Goal: Task Accomplishment & Management: Complete application form

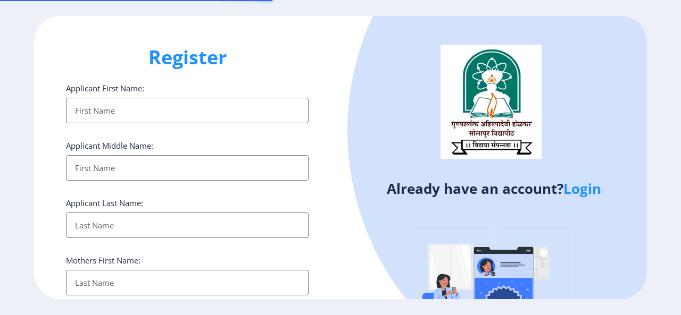
select select
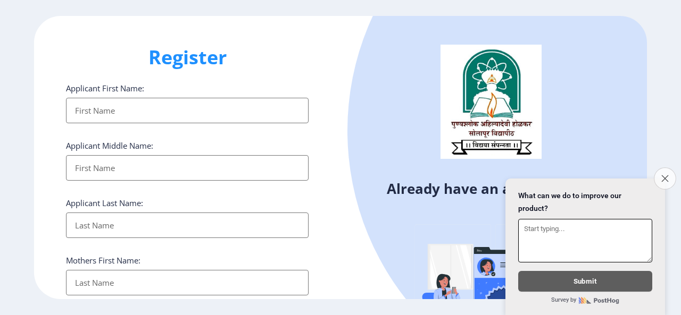
click at [661, 175] on icon "Close survey" at bounding box center [664, 178] width 7 height 7
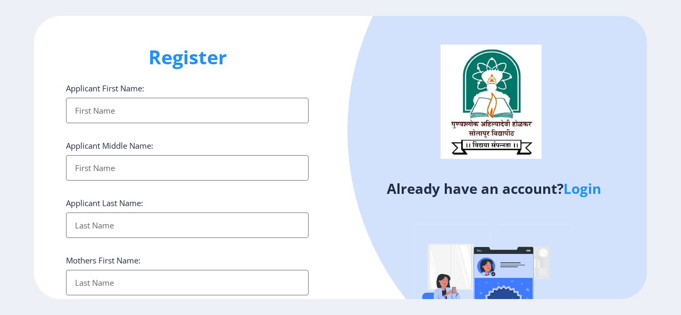
click at [575, 189] on link "Login" at bounding box center [582, 188] width 38 height 19
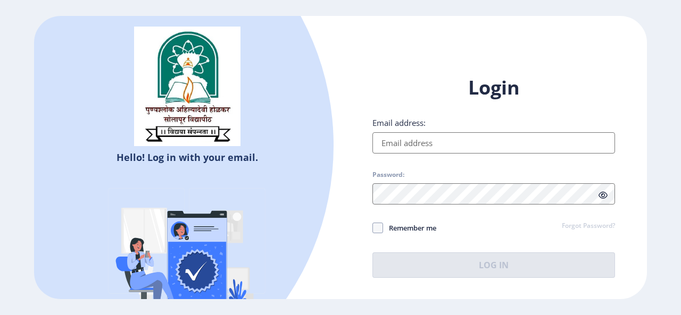
click at [438, 146] on input "Email address:" at bounding box center [493, 142] width 242 height 21
type input "[EMAIL_ADDRESS][DOMAIN_NAME]"
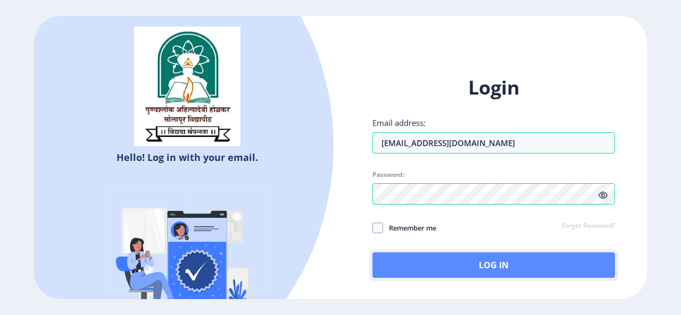
click at [502, 265] on button "Log In" at bounding box center [493, 266] width 242 height 26
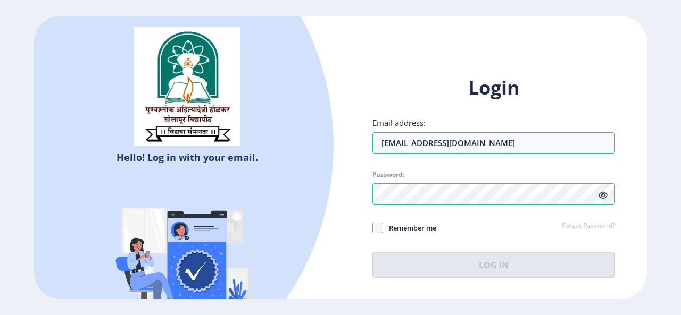
click at [603, 191] on icon at bounding box center [602, 195] width 9 height 8
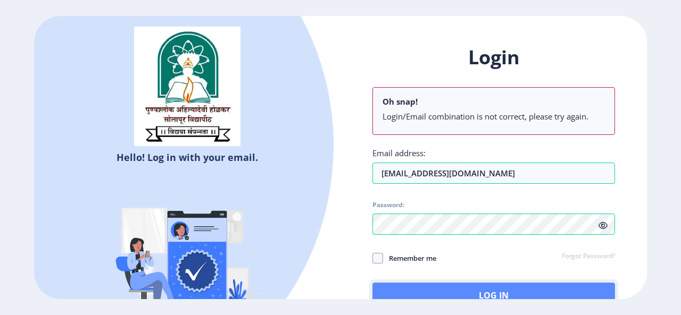
click at [400, 288] on button "Log In" at bounding box center [493, 296] width 242 height 26
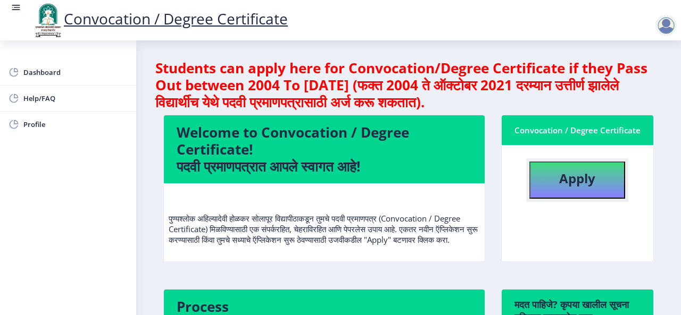
click at [573, 173] on b "Apply" at bounding box center [577, 179] width 36 height 18
select select
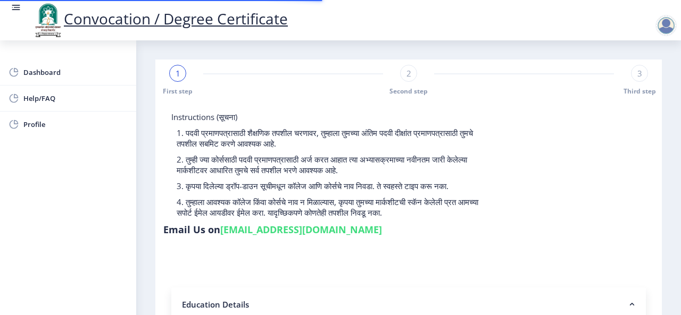
type input "202301075076433"
select select "Regular"
select select "2025"
select select "Grade O"
type input "1291A0023"
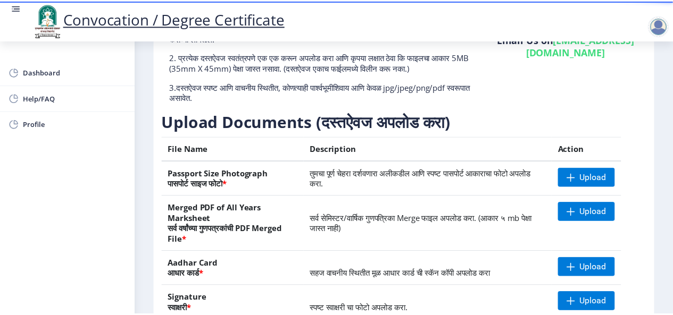
scroll to position [191, 0]
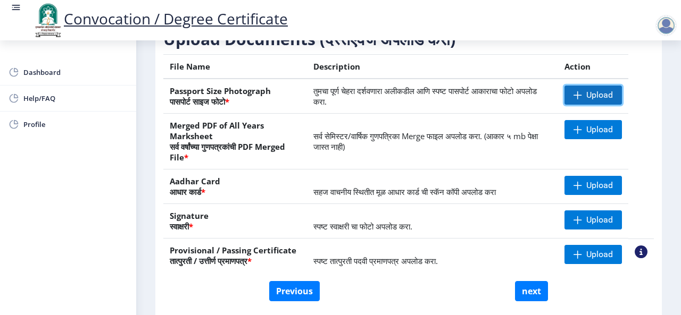
click at [573, 92] on span at bounding box center [577, 95] width 9 height 9
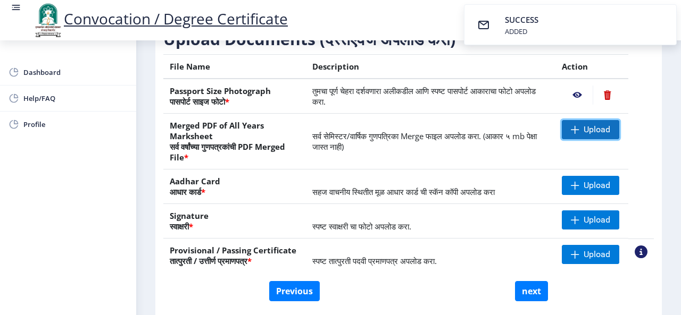
click at [589, 129] on span "Upload" at bounding box center [596, 129] width 27 height 11
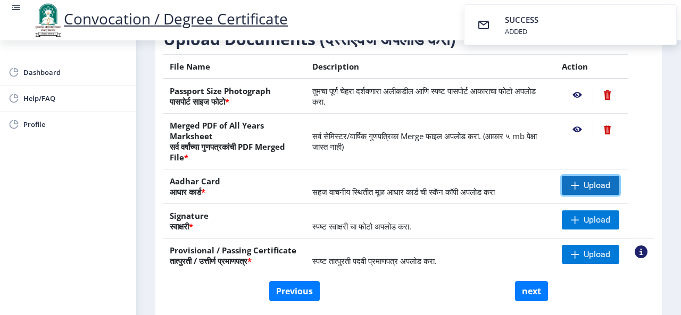
click at [585, 180] on span "Upload" at bounding box center [596, 185] width 27 height 11
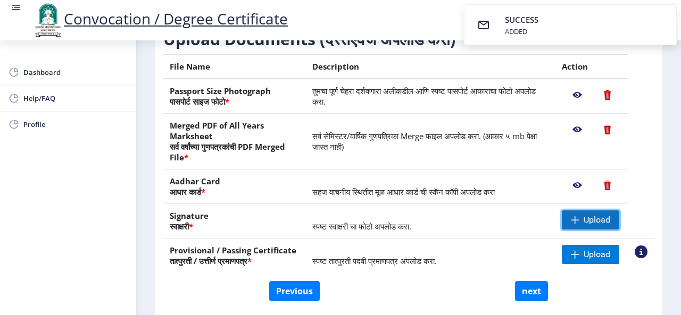
click at [600, 215] on span "Upload" at bounding box center [596, 220] width 27 height 11
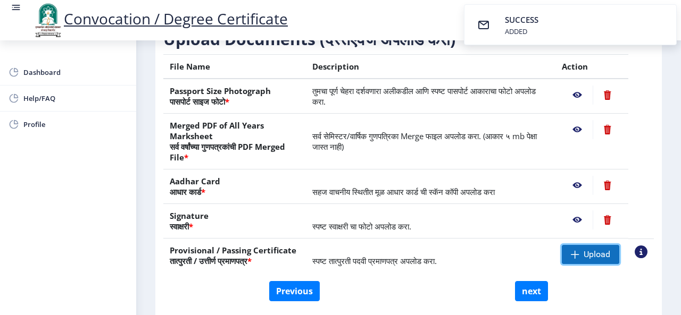
click at [590, 256] on span "Upload" at bounding box center [596, 254] width 27 height 11
click at [586, 254] on span "Upload" at bounding box center [596, 254] width 27 height 11
click at [573, 91] on nb-action at bounding box center [576, 95] width 31 height 19
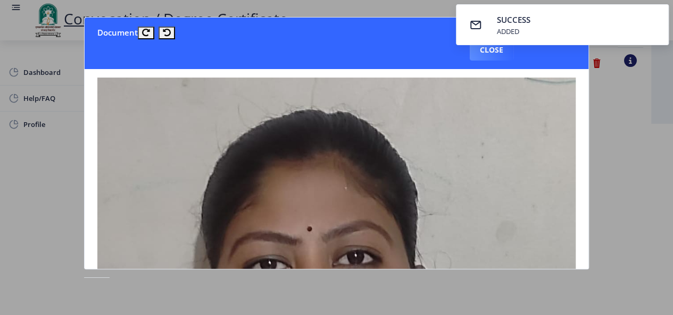
click at [485, 48] on nb-toastr-container "SUCCESS ADDED" at bounding box center [561, 24] width 221 height 49
click at [627, 104] on div at bounding box center [336, 157] width 673 height 315
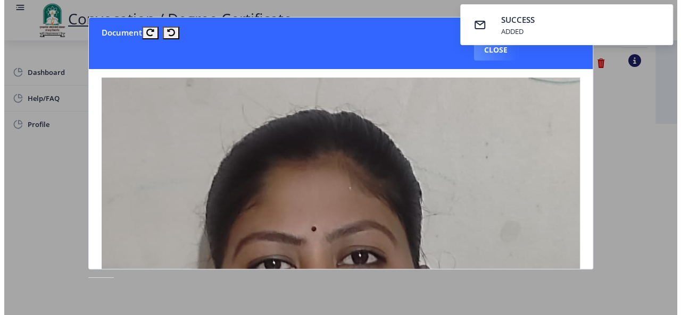
scroll to position [127, 0]
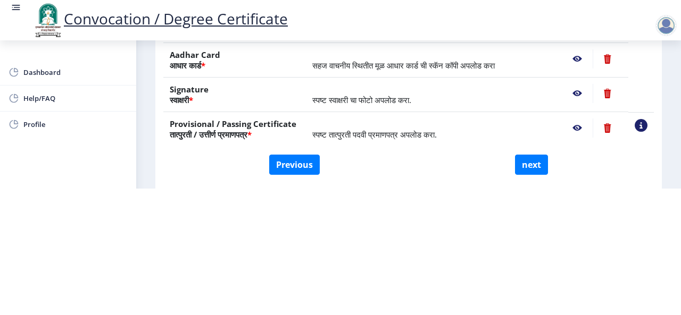
click at [627, 104] on table "File Name Description Action Passport Size Photograph पासपोर्ट साइज फोटो * तुमच…" at bounding box center [408, 37] width 490 height 219
click at [575, 91] on nb-action at bounding box center [576, 93] width 31 height 19
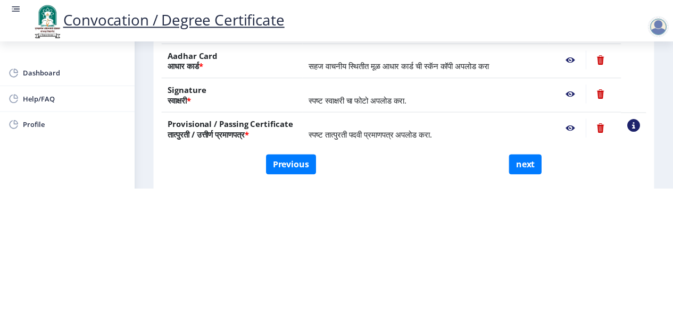
scroll to position [0, 0]
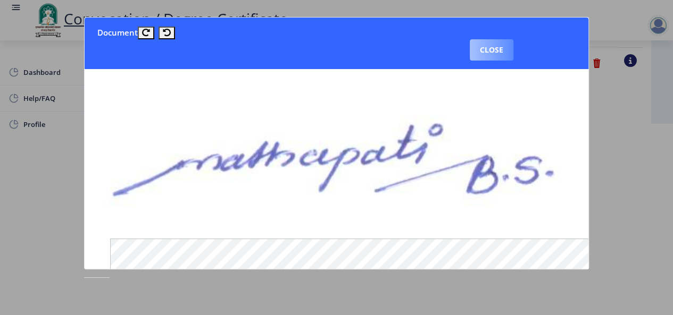
click at [496, 52] on button "Close" at bounding box center [491, 49] width 44 height 21
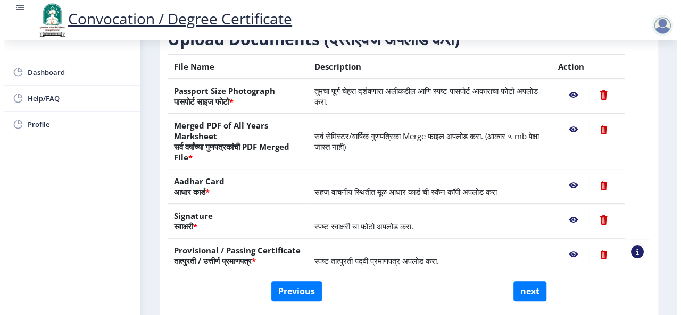
scroll to position [127, 0]
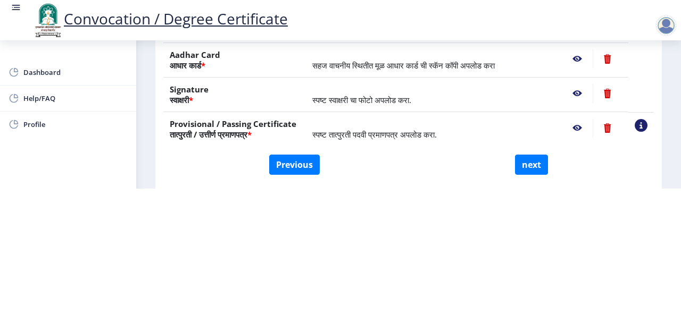
click at [570, 127] on nb-action at bounding box center [576, 128] width 31 height 19
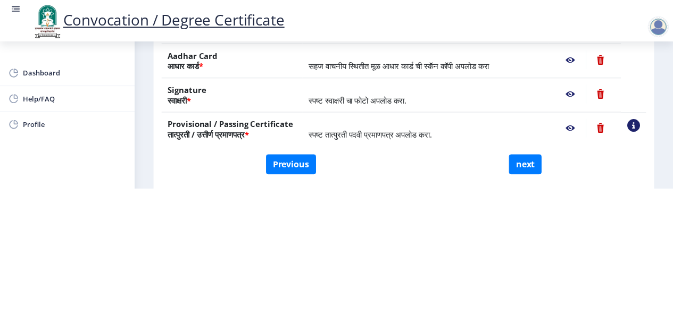
scroll to position [0, 0]
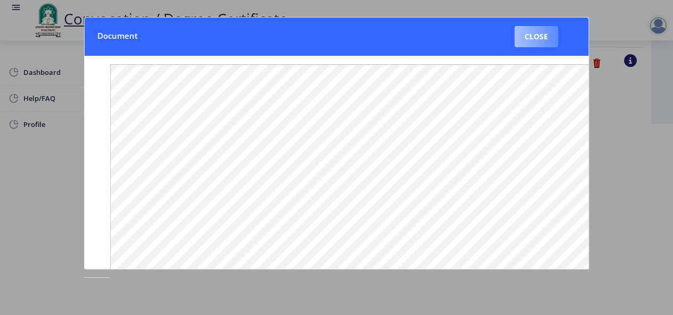
click at [539, 35] on button "Close" at bounding box center [536, 36] width 44 height 21
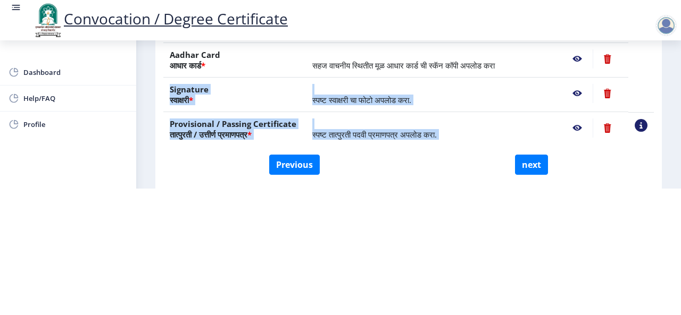
scroll to position [194, 0]
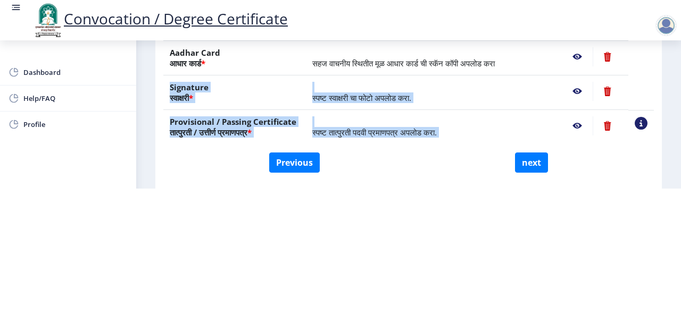
drag, startPoint x: 645, startPoint y: 195, endPoint x: 645, endPoint y: 118, distance: 77.1
click at [645, 118] on html "Convocation / Degree Certificate Dashboard Help/FAQ Profile First step 2 Second…" at bounding box center [340, 30] width 681 height 315
click at [645, 73] on table "File Name Description Action Passport Size Photograph पासपोर्ट साइज फोटो * तुमच…" at bounding box center [408, 35] width 490 height 219
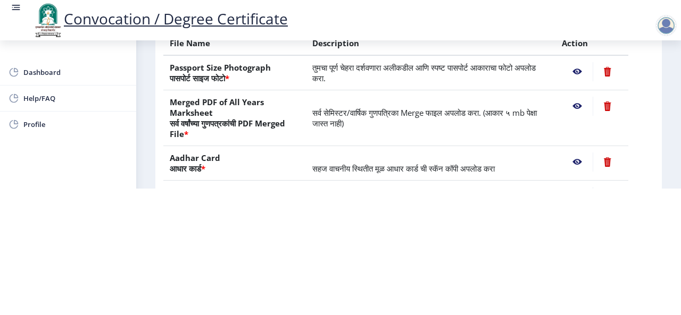
scroll to position [66, 0]
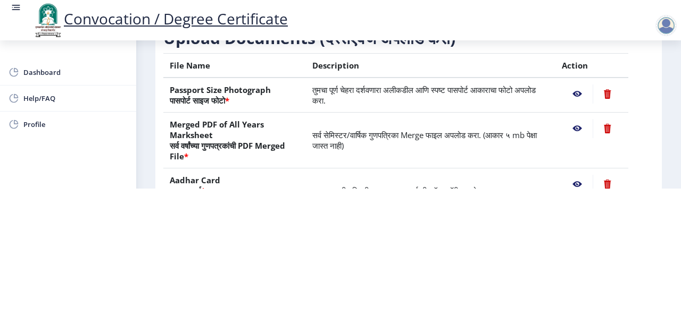
click at [574, 127] on nb-action at bounding box center [576, 128] width 31 height 19
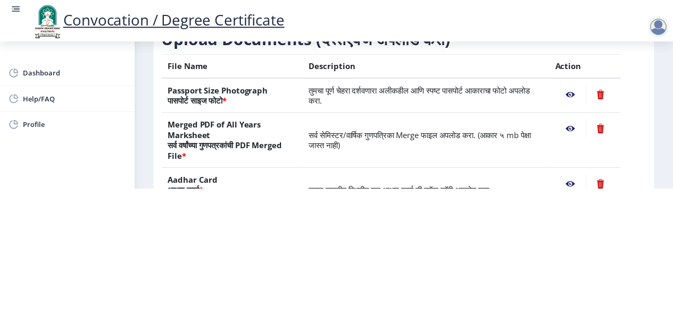
scroll to position [0, 0]
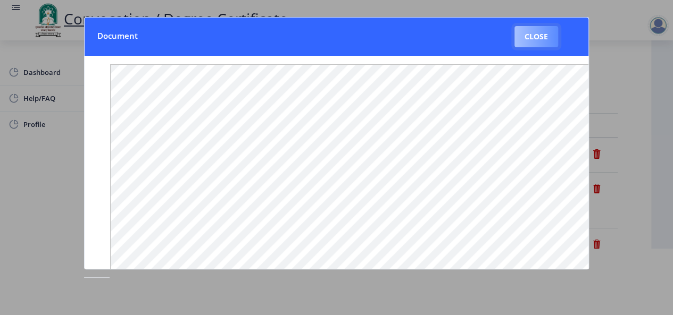
click at [524, 42] on button "Close" at bounding box center [536, 36] width 44 height 21
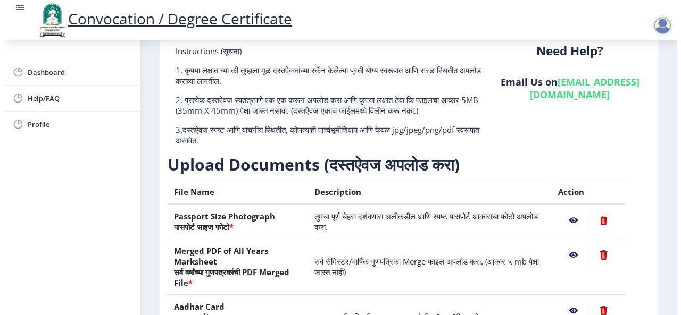
scroll to position [66, 0]
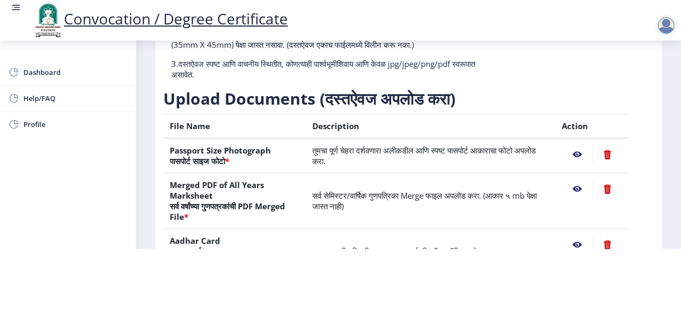
drag, startPoint x: 657, startPoint y: 117, endPoint x: 659, endPoint y: 232, distance: 114.9
click at [659, 232] on nb-layout-column "First step 2 Second step 3 Third step Instructions (सूचना) 1. कृपया लक्षात घ्या…" at bounding box center [408, 146] width 544 height 475
click at [671, 119] on nb-layout-column "First step 2 Second step 3 Third step Instructions (सूचना) 1. कृपया लक्षात घ्या…" at bounding box center [408, 146] width 544 height 475
drag, startPoint x: 671, startPoint y: 119, endPoint x: 680, endPoint y: 190, distance: 71.3
click at [680, 190] on div "Convocation / Degree Certificate Dashboard Help/FAQ Profile First step 2 Second…" at bounding box center [340, 91] width 681 height 315
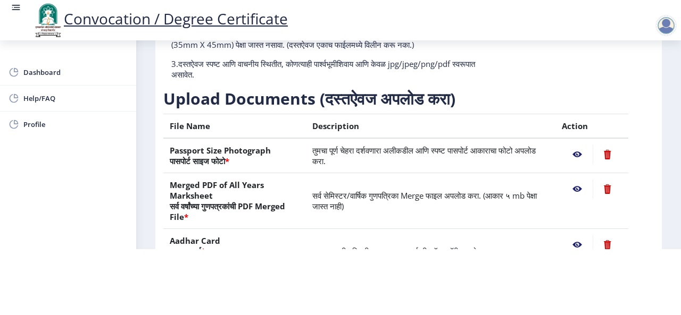
click at [350, 186] on td "सर्व सेमिस्टर/वार्षिक गुणपत्रिका Merge फाइल अपलोड करा. (आकार ५ mb पेक्षा जास्त …" at bounding box center [430, 201] width 249 height 56
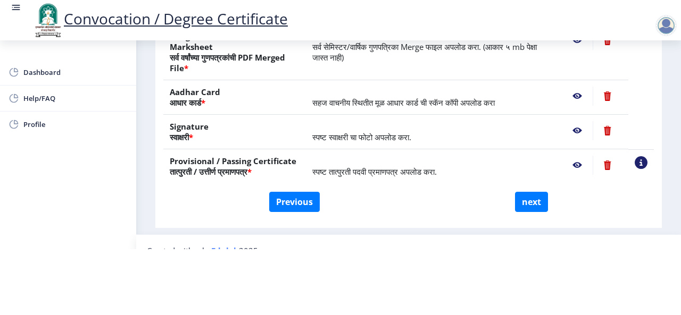
scroll to position [231, 0]
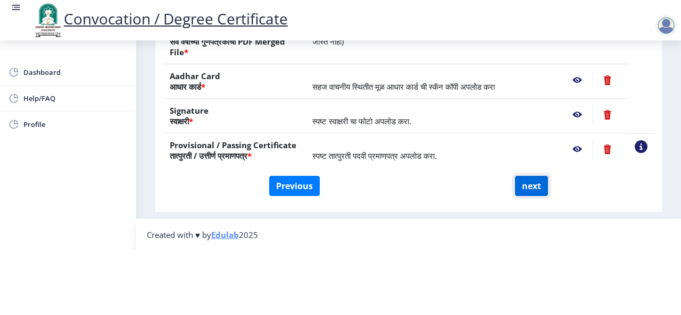
click at [532, 187] on button "next" at bounding box center [531, 186] width 33 height 20
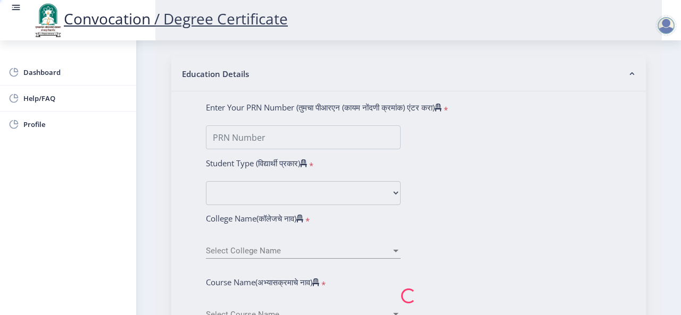
select select
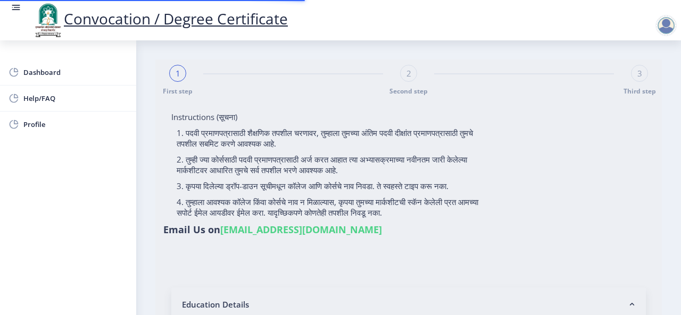
type input "[PERSON_NAME]"
type input "202301075076433"
select select "Regular"
select select "2025"
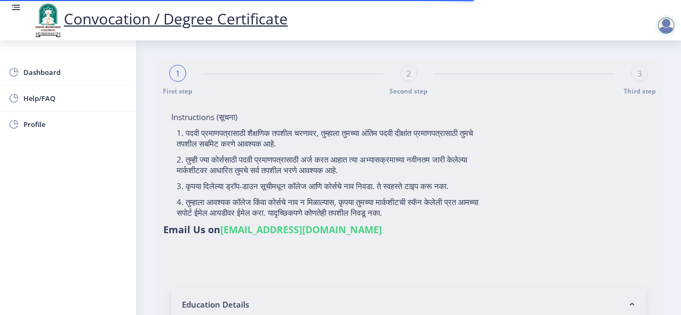
select select "Grade O"
type input "1291A0023"
select select "February"
select select "Physical Education"
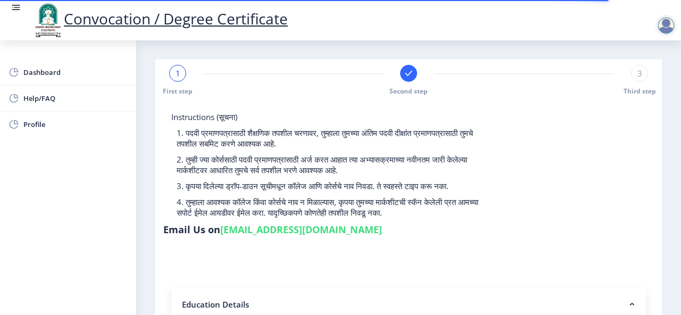
select select
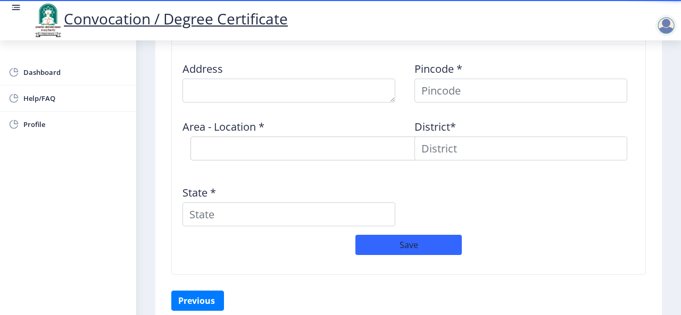
scroll to position [791, 0]
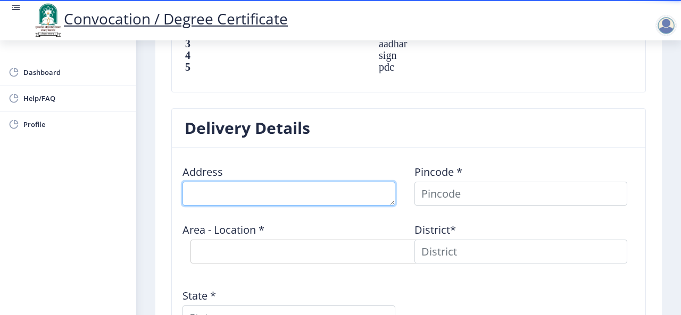
click at [326, 190] on textarea at bounding box center [288, 194] width 213 height 24
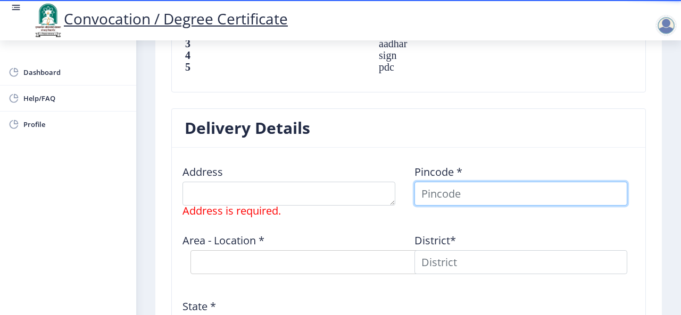
click at [442, 191] on input at bounding box center [520, 194] width 213 height 24
type input "413001"
select select
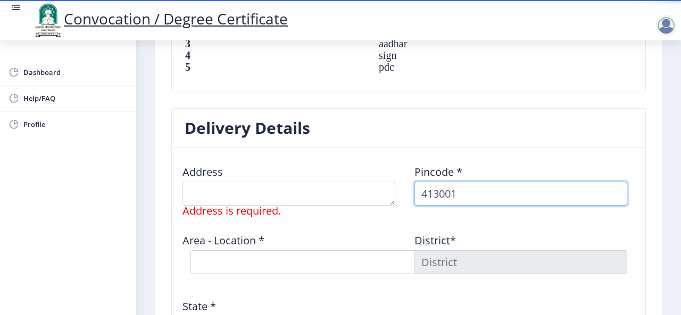
type input "413001"
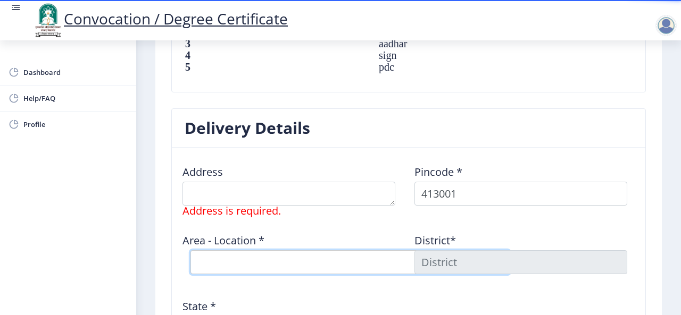
click at [319, 262] on select "Select Area Location [PERSON_NAME] Vastigrah S.O Navi Peth [GEOGRAPHIC_DATA] S.…" at bounding box center [349, 262] width 319 height 24
select select "3: Object"
click at [190, 250] on select "Select Area Location [PERSON_NAME] Vastigrah S.O Navi Peth [GEOGRAPHIC_DATA] S.…" at bounding box center [349, 262] width 319 height 24
type input "SOLAPUR"
type input "[GEOGRAPHIC_DATA]"
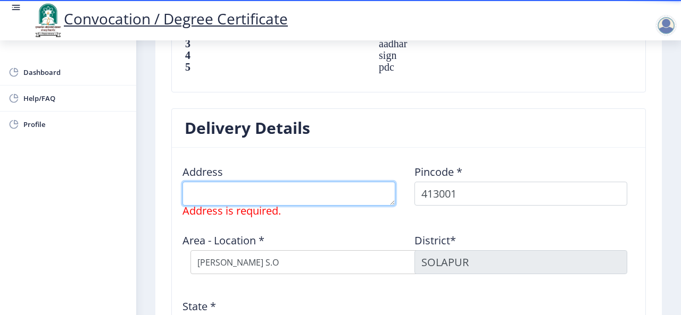
click at [252, 194] on textarea at bounding box center [288, 194] width 213 height 24
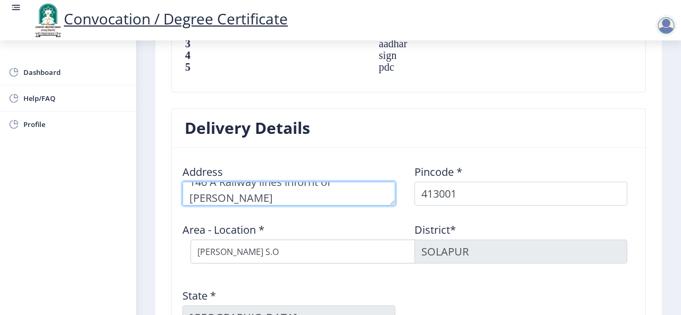
scroll to position [0, 0]
type textarea "1"
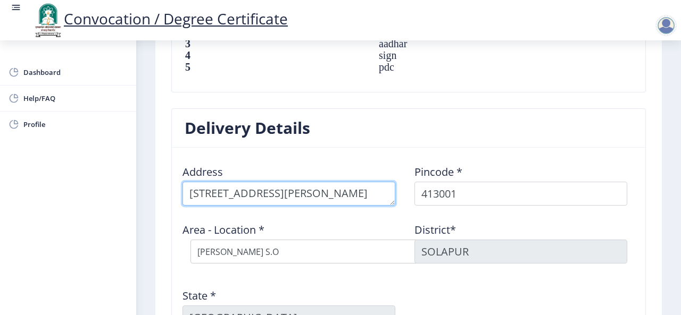
scroll to position [11, 0]
type textarea "[STREET_ADDRESS][PERSON_NAME]"
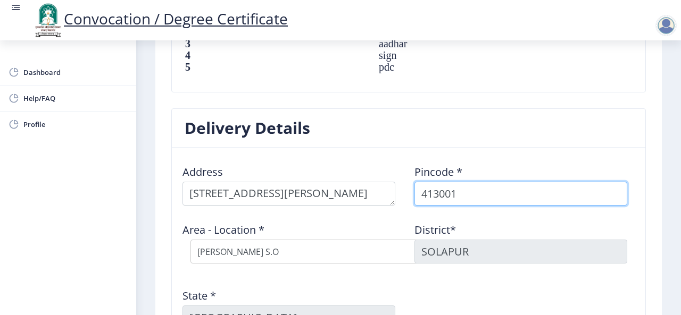
click at [465, 195] on input "413001" at bounding box center [520, 194] width 213 height 24
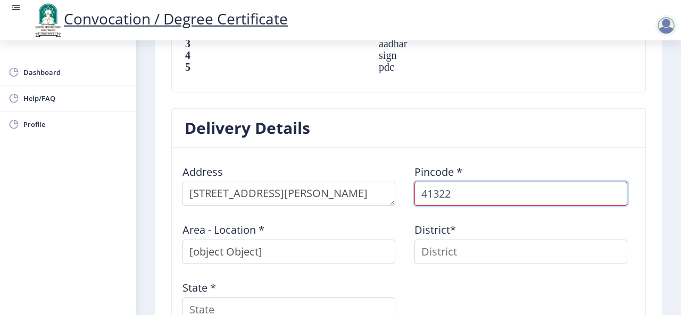
type input "413224"
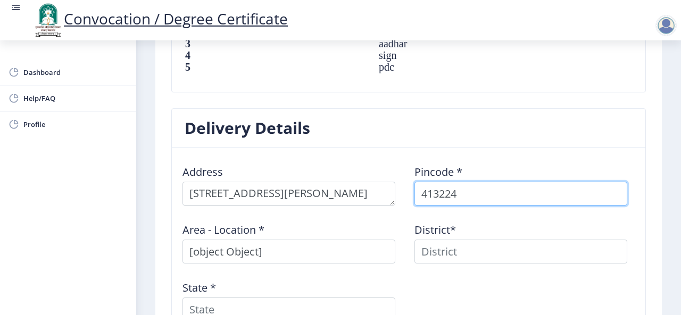
select select
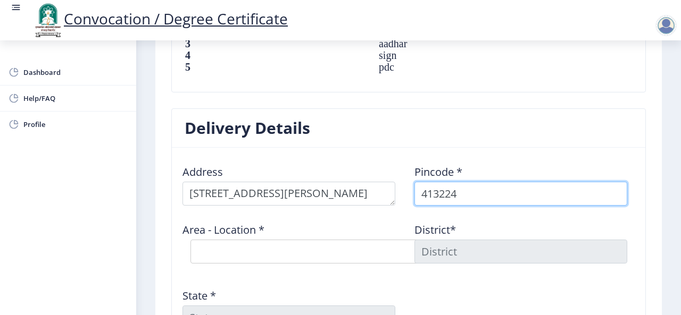
type input "413224"
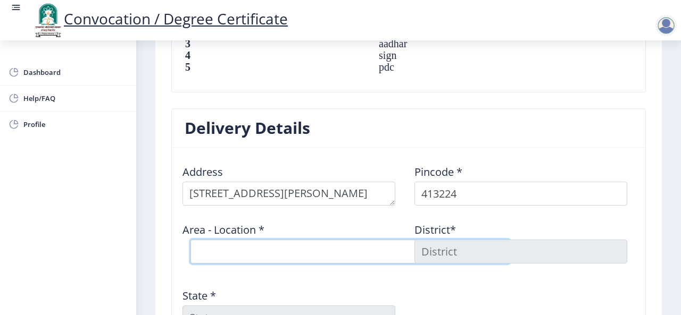
click at [300, 254] on select "Select Area Location [GEOGRAPHIC_DATA] B.O Nai Zindagi S.O [PERSON_NAME] S.O Ti…" at bounding box center [349, 252] width 319 height 24
select select "3: Object"
click at [190, 240] on select "Select Area Location [GEOGRAPHIC_DATA] B.O Nai Zindagi S.O [PERSON_NAME] S.O Ti…" at bounding box center [349, 252] width 319 height 24
type input "SOLAPUR"
type input "[GEOGRAPHIC_DATA]"
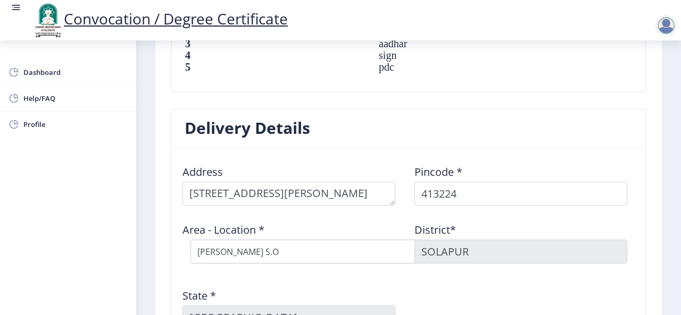
click at [643, 165] on div "Delivery Details Address Pincode * 413224 Area - Location * Select Area Locatio…" at bounding box center [408, 251] width 490 height 286
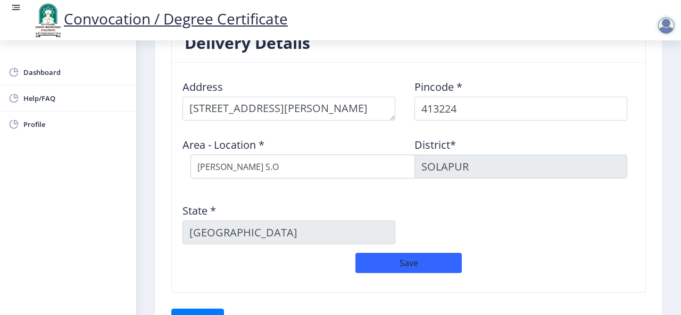
scroll to position [897, 0]
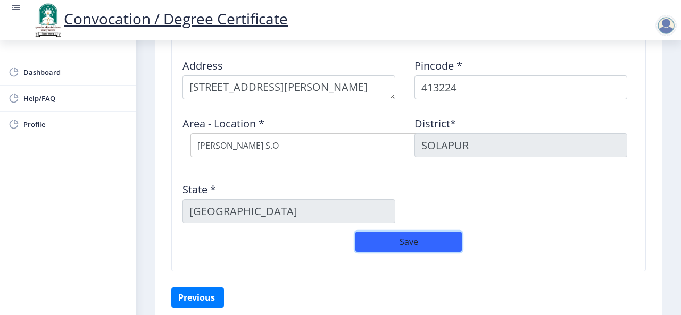
click at [410, 234] on button "Save" at bounding box center [408, 242] width 106 height 20
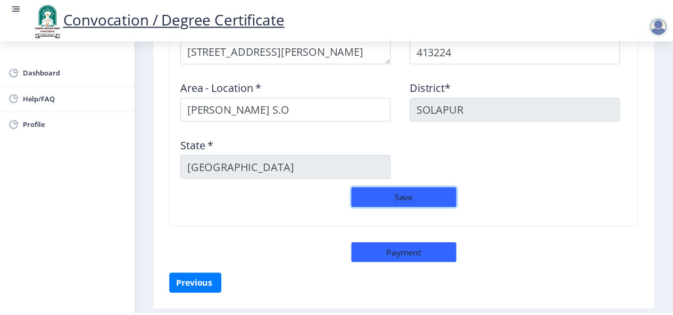
scroll to position [963, 0]
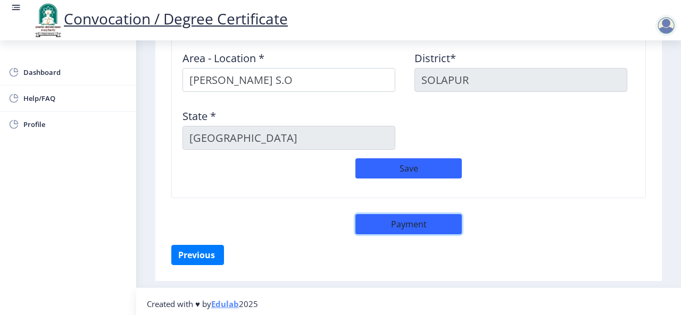
click at [427, 225] on button "Payment" at bounding box center [408, 224] width 106 height 20
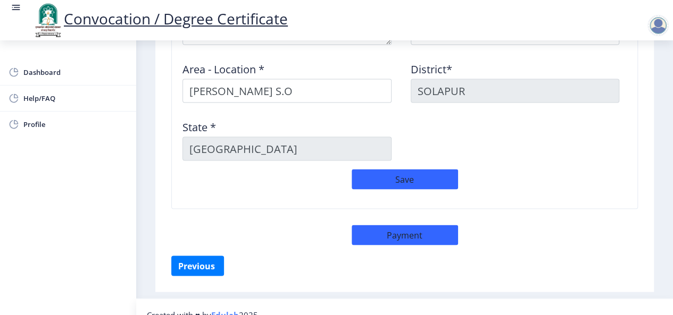
select select "sealed"
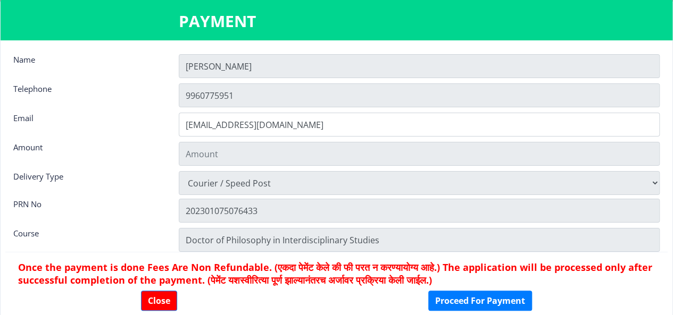
type input "2885"
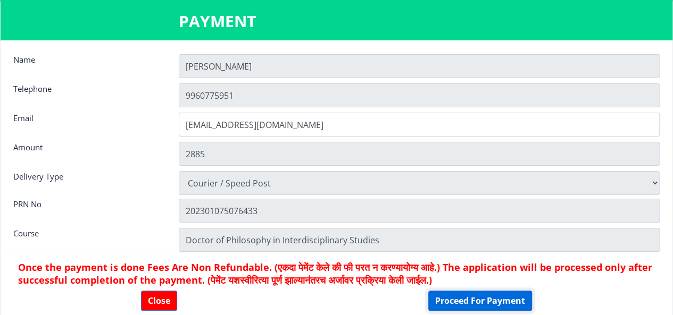
click at [470, 300] on button "Proceed For Payment" at bounding box center [480, 301] width 104 height 20
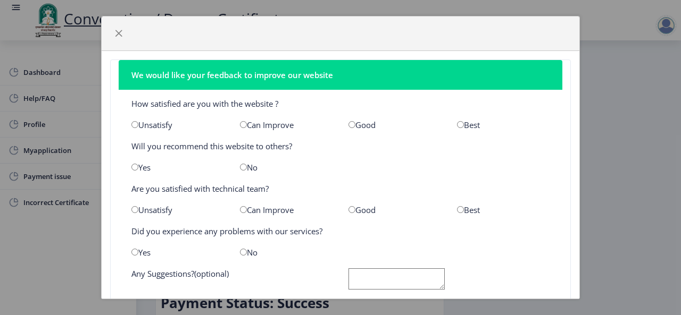
click at [348, 123] on input "radio" at bounding box center [351, 124] width 7 height 7
radio input "true"
click at [242, 166] on input "radio" at bounding box center [243, 167] width 7 height 7
radio input "true"
click at [348, 211] on input "radio" at bounding box center [351, 209] width 7 height 7
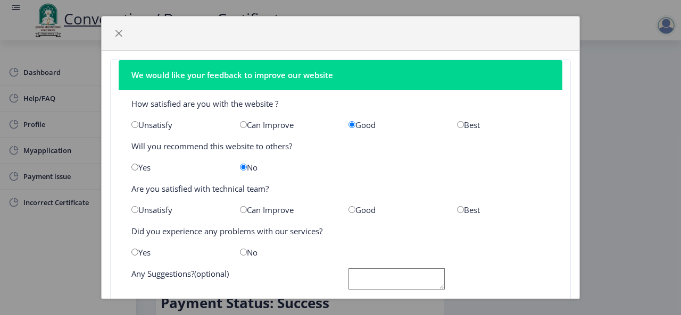
radio input "true"
click at [244, 252] on input "radio" at bounding box center [243, 252] width 7 height 7
radio input "true"
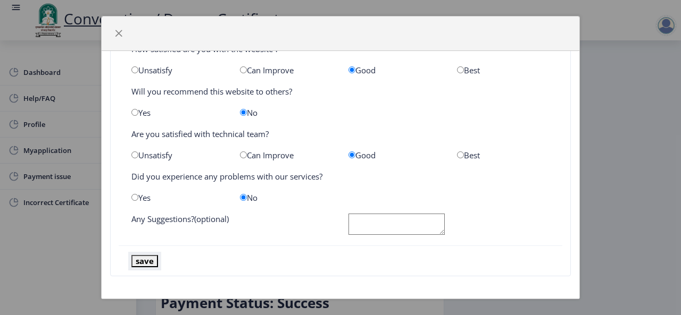
click at [142, 263] on button "save" at bounding box center [144, 261] width 27 height 12
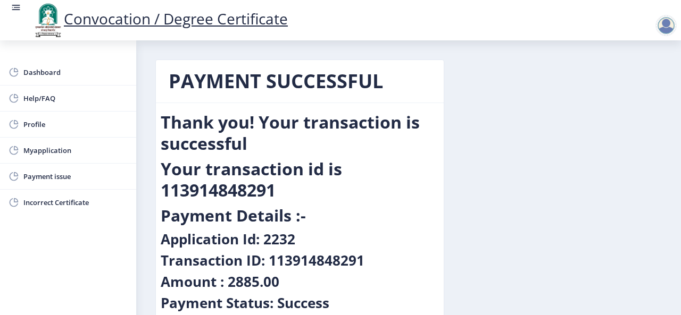
scroll to position [21, 0]
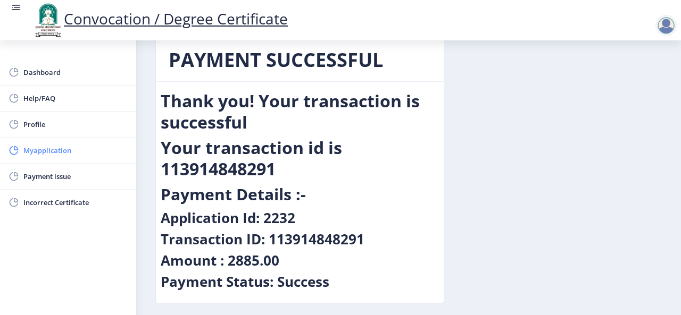
click at [47, 153] on span "Myapplication" at bounding box center [75, 150] width 104 height 13
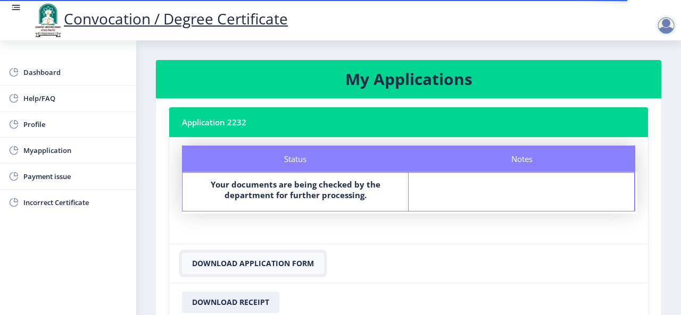
click at [241, 260] on button "Download Application Form" at bounding box center [253, 263] width 142 height 21
click at [225, 301] on button "Download Receipt" at bounding box center [230, 302] width 97 height 21
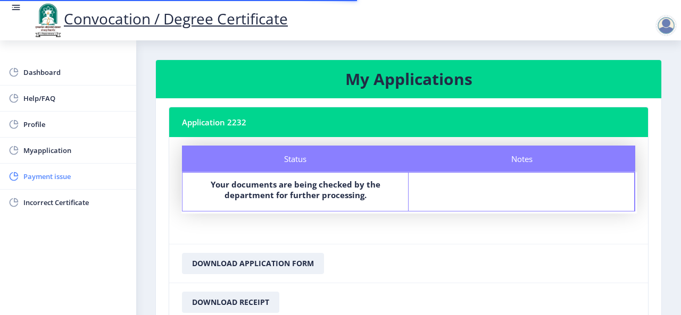
click at [55, 174] on span "Payment issue" at bounding box center [75, 176] width 104 height 13
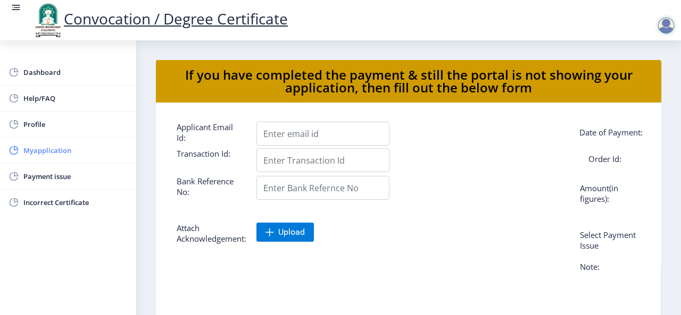
click at [47, 149] on span "Myapplication" at bounding box center [75, 150] width 104 height 13
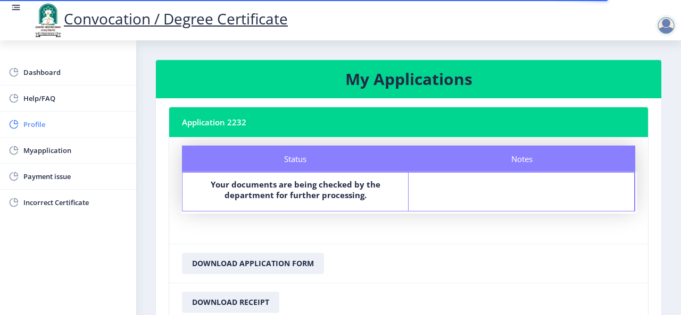
click at [35, 125] on span "Profile" at bounding box center [75, 124] width 104 height 13
select select
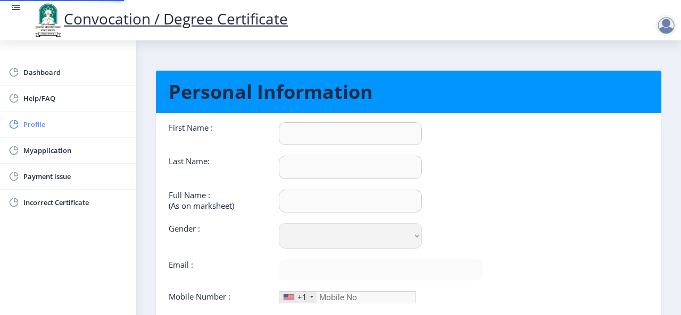
type input "[PERSON_NAME]"
type input "Mathapati"
type input "[PERSON_NAME]"
select select "[DEMOGRAPHIC_DATA]"
type input "[EMAIL_ADDRESS][DOMAIN_NAME]"
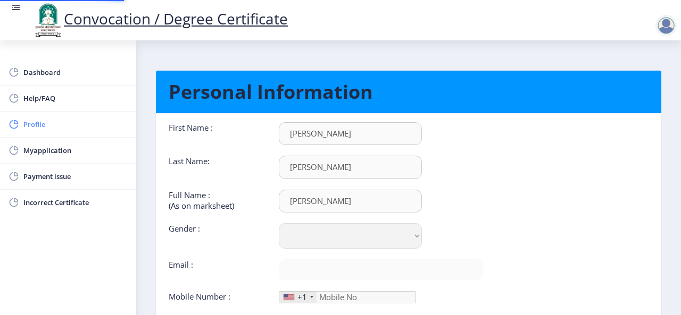
type input "9960775951"
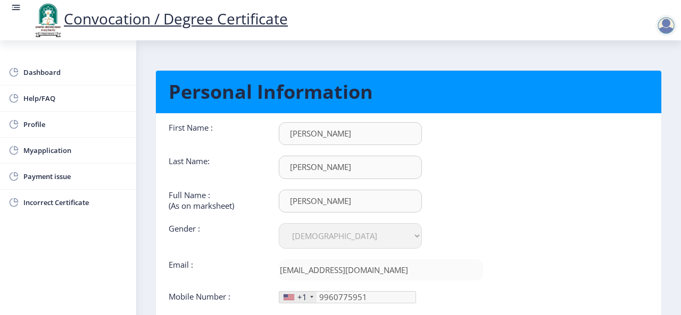
click at [306, 297] on div "+1" at bounding box center [297, 297] width 37 height 11
click at [37, 76] on span "Dashboard" at bounding box center [75, 72] width 104 height 13
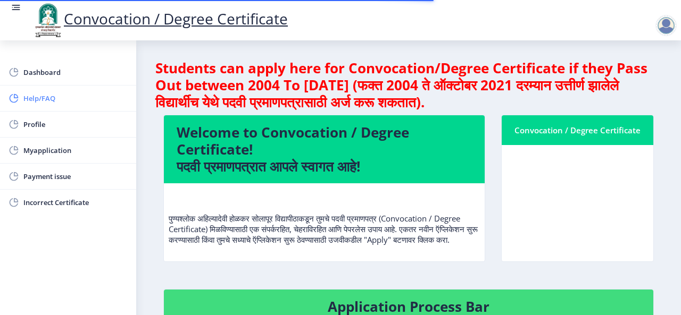
click at [40, 92] on span "Help/FAQ" at bounding box center [75, 98] width 104 height 13
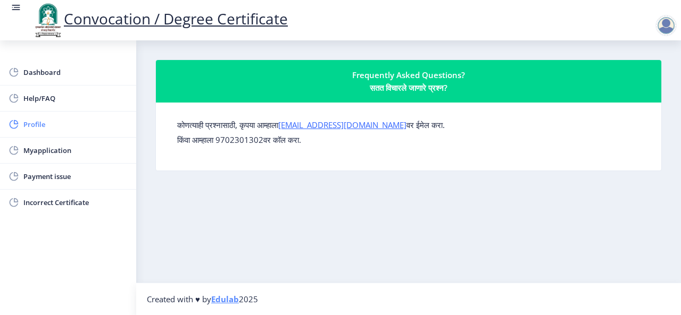
click at [37, 128] on span "Profile" at bounding box center [75, 124] width 104 height 13
select select
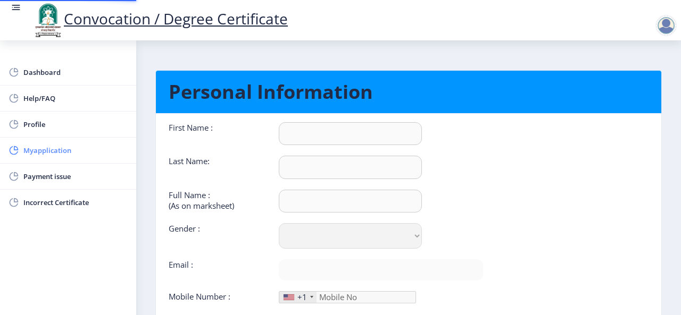
type input "[PERSON_NAME]"
type input "Mathapati"
type input "[PERSON_NAME]"
select select "[DEMOGRAPHIC_DATA]"
type input "[EMAIL_ADDRESS][DOMAIN_NAME]"
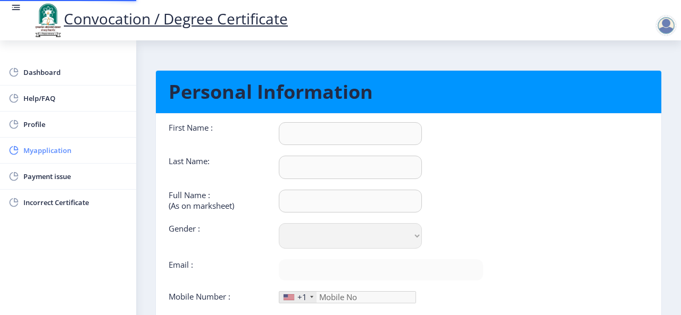
type input "9960775951"
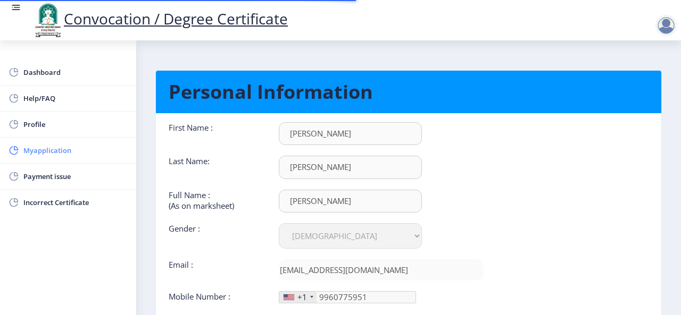
click at [47, 149] on span "Myapplication" at bounding box center [75, 150] width 104 height 13
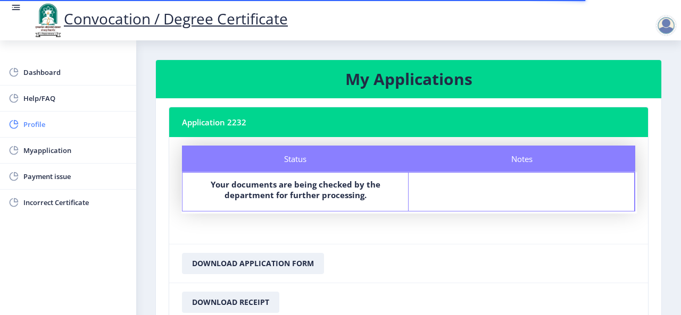
click at [37, 126] on span "Profile" at bounding box center [75, 124] width 104 height 13
select select
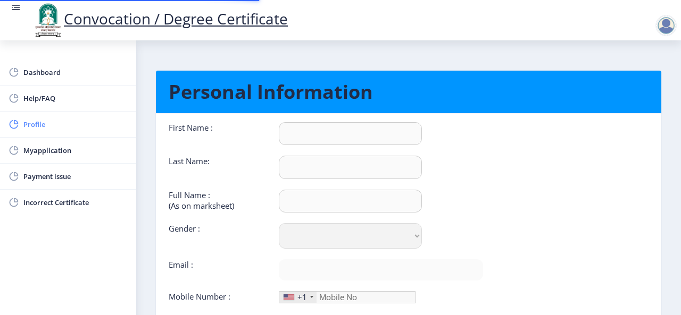
type input "[PERSON_NAME]"
type input "Mathapati"
type input "[PERSON_NAME]"
select select "[DEMOGRAPHIC_DATA]"
type input "[EMAIL_ADDRESS][DOMAIN_NAME]"
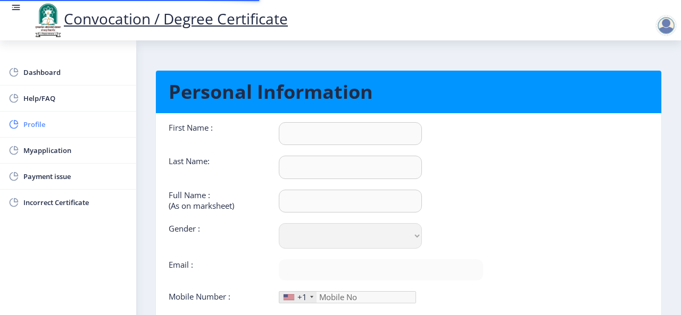
type input "9960775951"
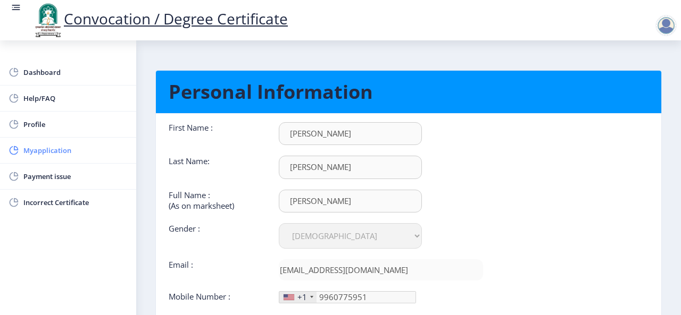
click at [52, 150] on span "Myapplication" at bounding box center [75, 150] width 104 height 13
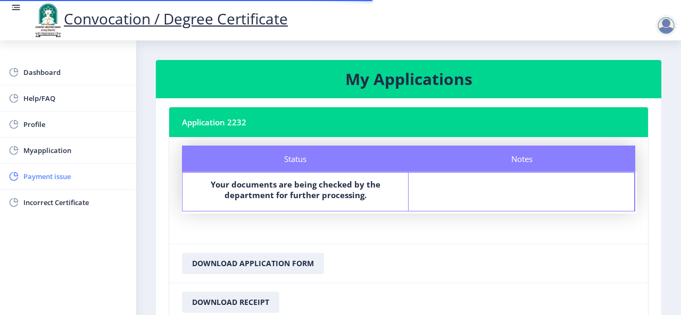
click at [56, 171] on span "Payment issue" at bounding box center [75, 176] width 104 height 13
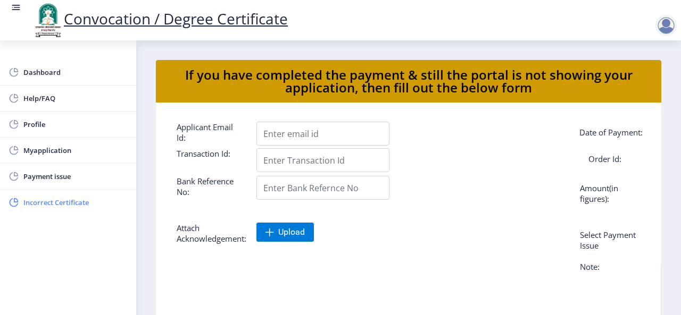
click at [53, 197] on span "Incorrect Certificate" at bounding box center [75, 202] width 104 height 13
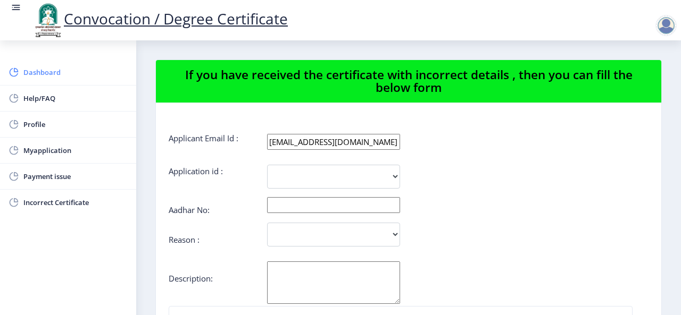
click at [56, 73] on span "Dashboard" at bounding box center [75, 72] width 104 height 13
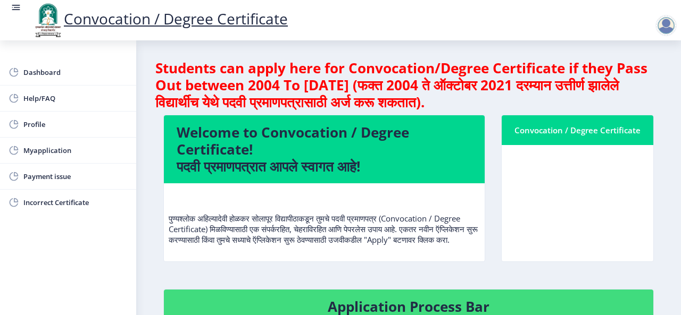
drag, startPoint x: 670, startPoint y: 169, endPoint x: 670, endPoint y: 225, distance: 55.8
click at [453, 308] on h4 "Application Process Bar" at bounding box center [409, 306] width 464 height 17
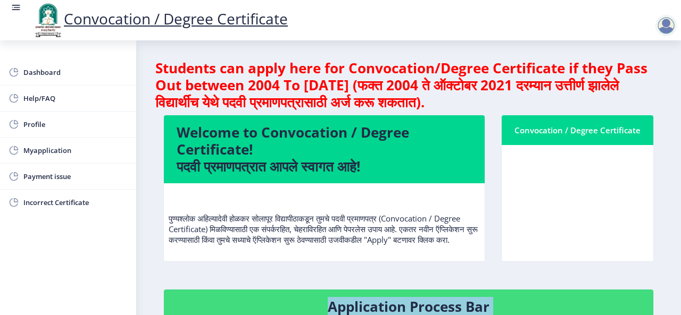
click at [453, 308] on h4 "Application Process Bar" at bounding box center [409, 306] width 464 height 17
click at [55, 65] on link "Dashboard" at bounding box center [68, 73] width 136 height 26
